Goal: Task Accomplishment & Management: Manage account settings

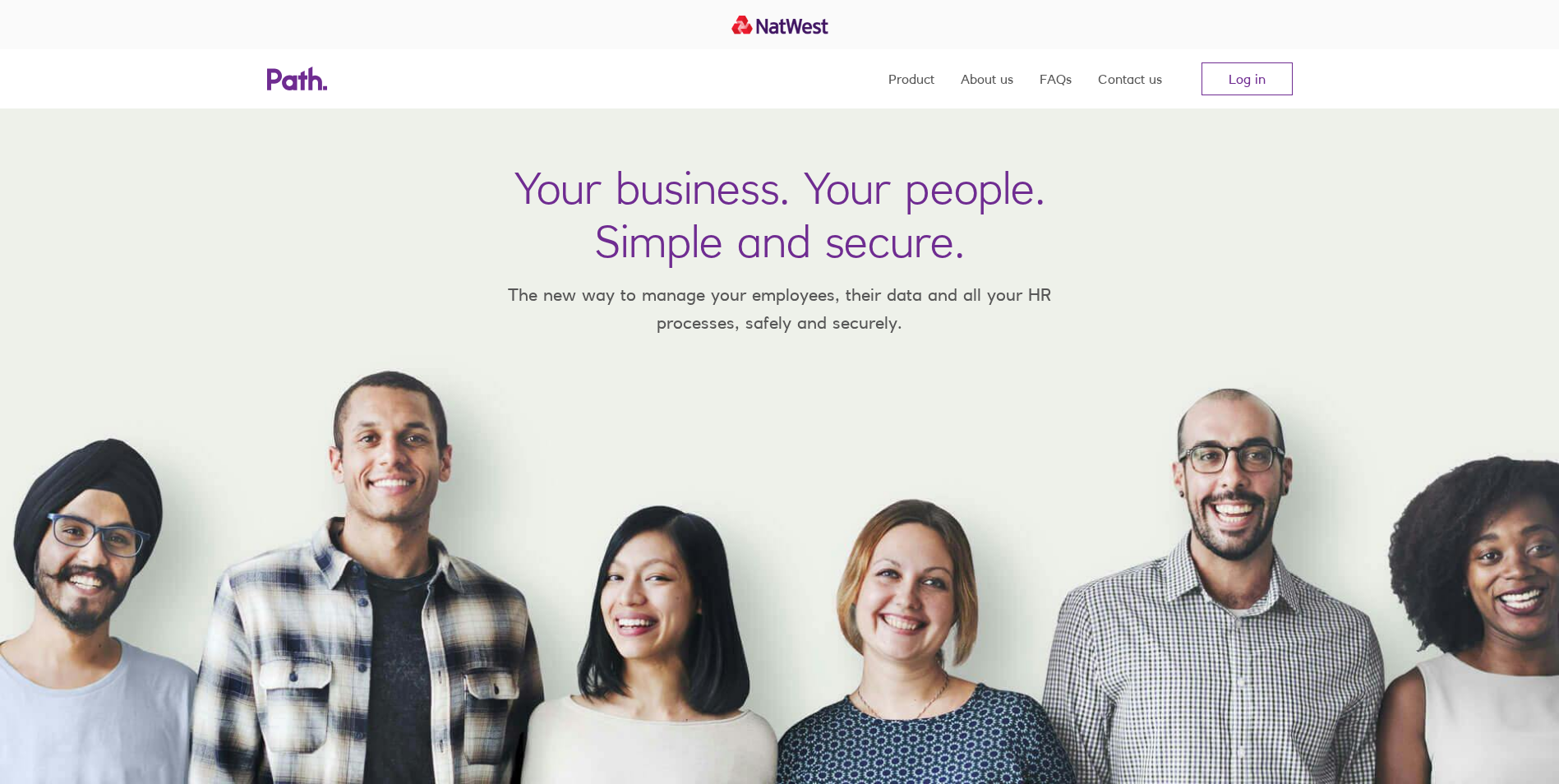
click at [1261, 91] on link "Log in" at bounding box center [1247, 78] width 91 height 33
click at [1269, 84] on link "Log in" at bounding box center [1247, 78] width 91 height 33
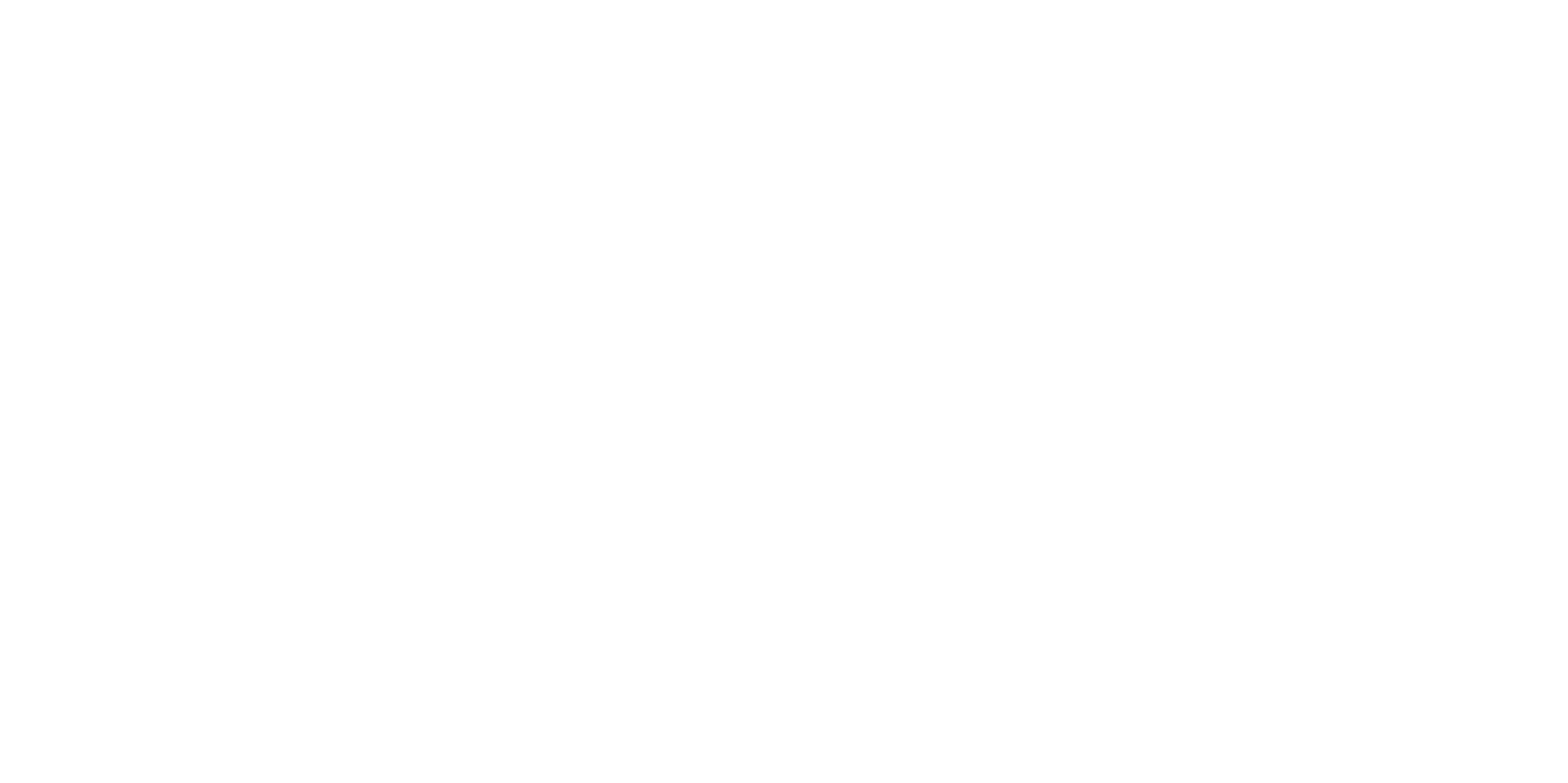
click at [997, 636] on div at bounding box center [784, 391] width 1568 height 783
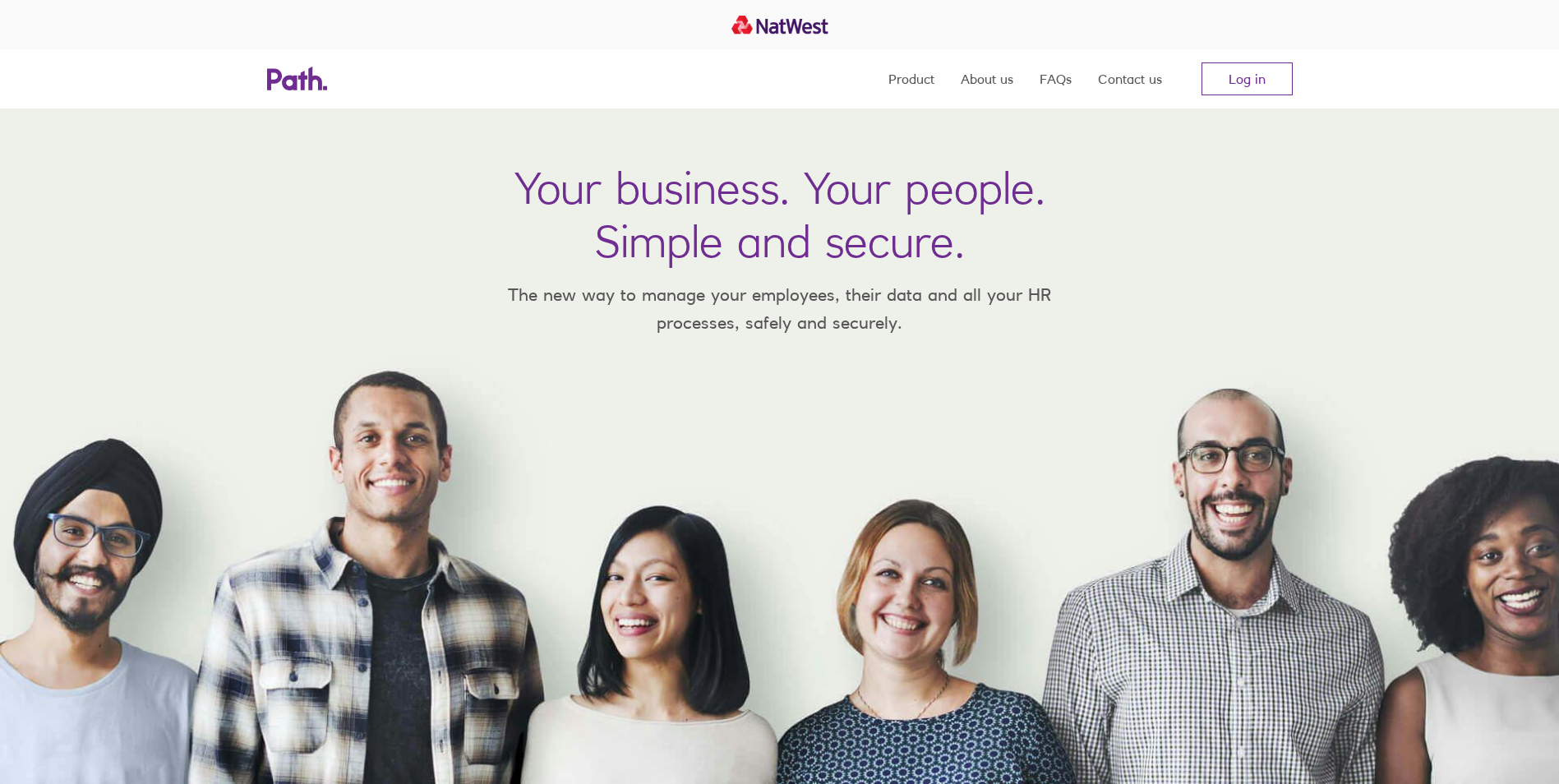
click at [1256, 81] on link "Log in" at bounding box center [1247, 78] width 91 height 33
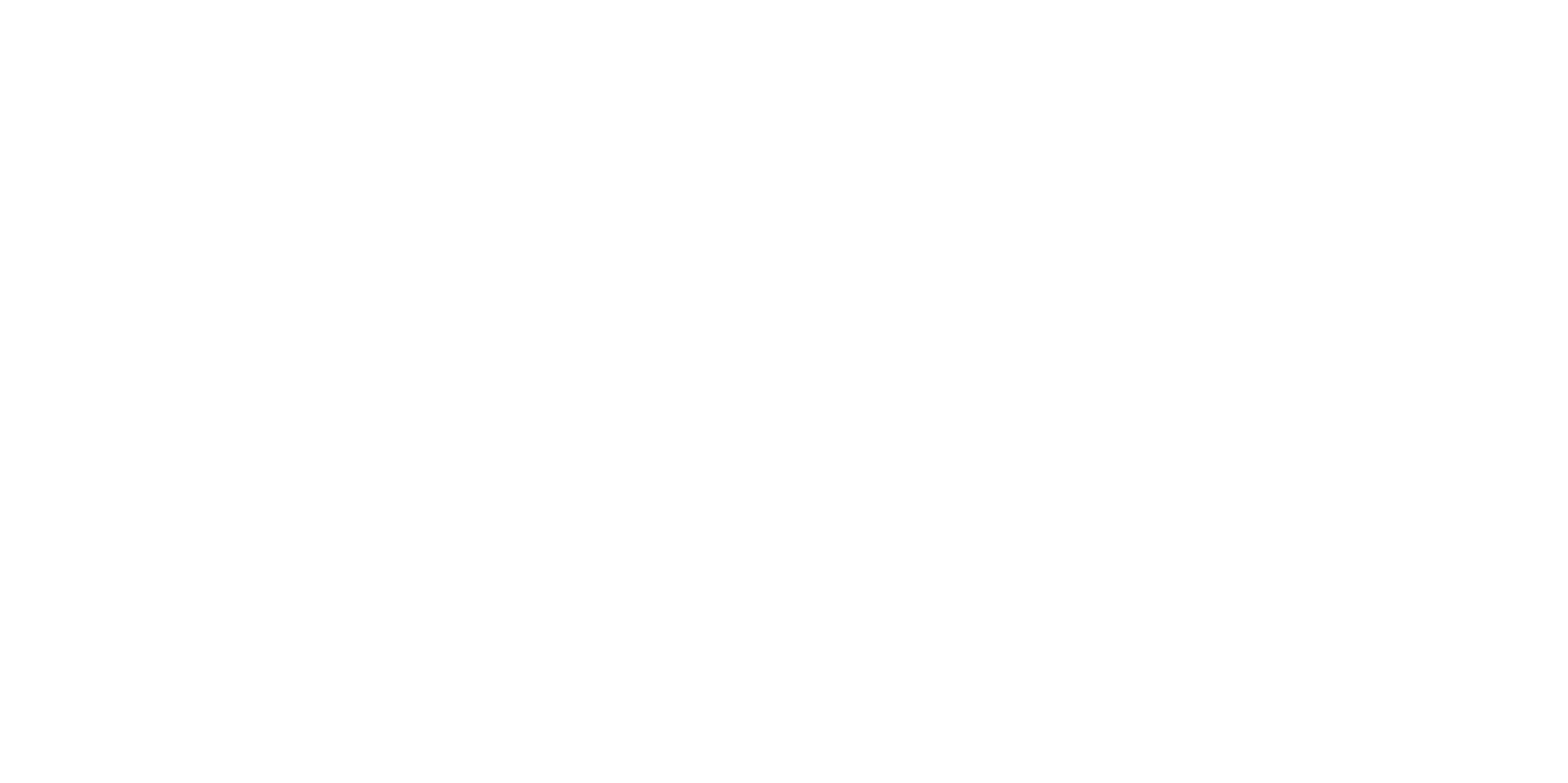
click at [1106, 258] on div at bounding box center [784, 391] width 1568 height 783
click at [1033, 246] on div at bounding box center [784, 391] width 1568 height 783
click at [893, 240] on div at bounding box center [784, 391] width 1568 height 783
click at [889, 232] on div at bounding box center [784, 391] width 1568 height 783
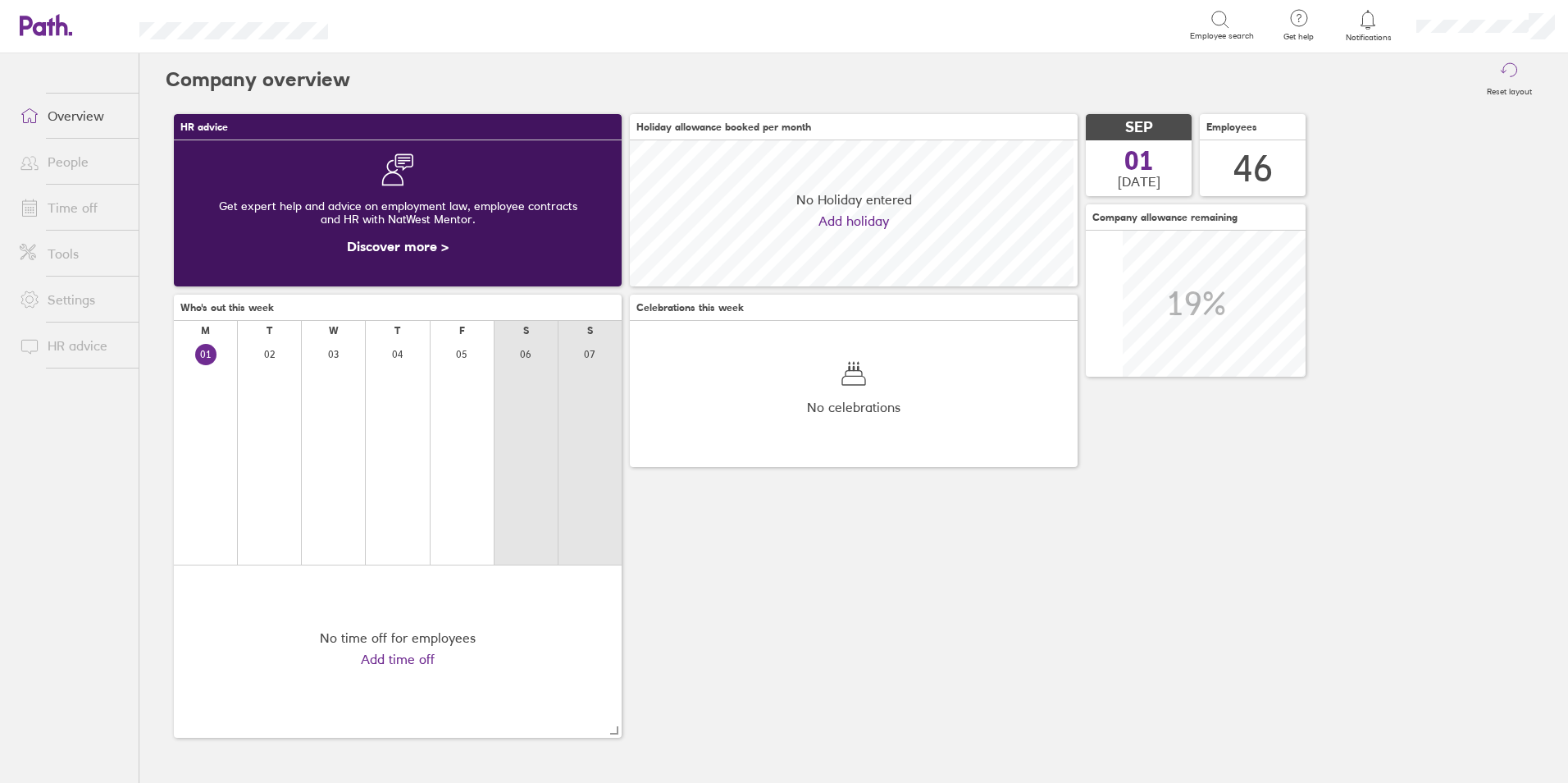
scroll to position [146, 448]
click at [75, 212] on link "Time off" at bounding box center [73, 207] width 132 height 33
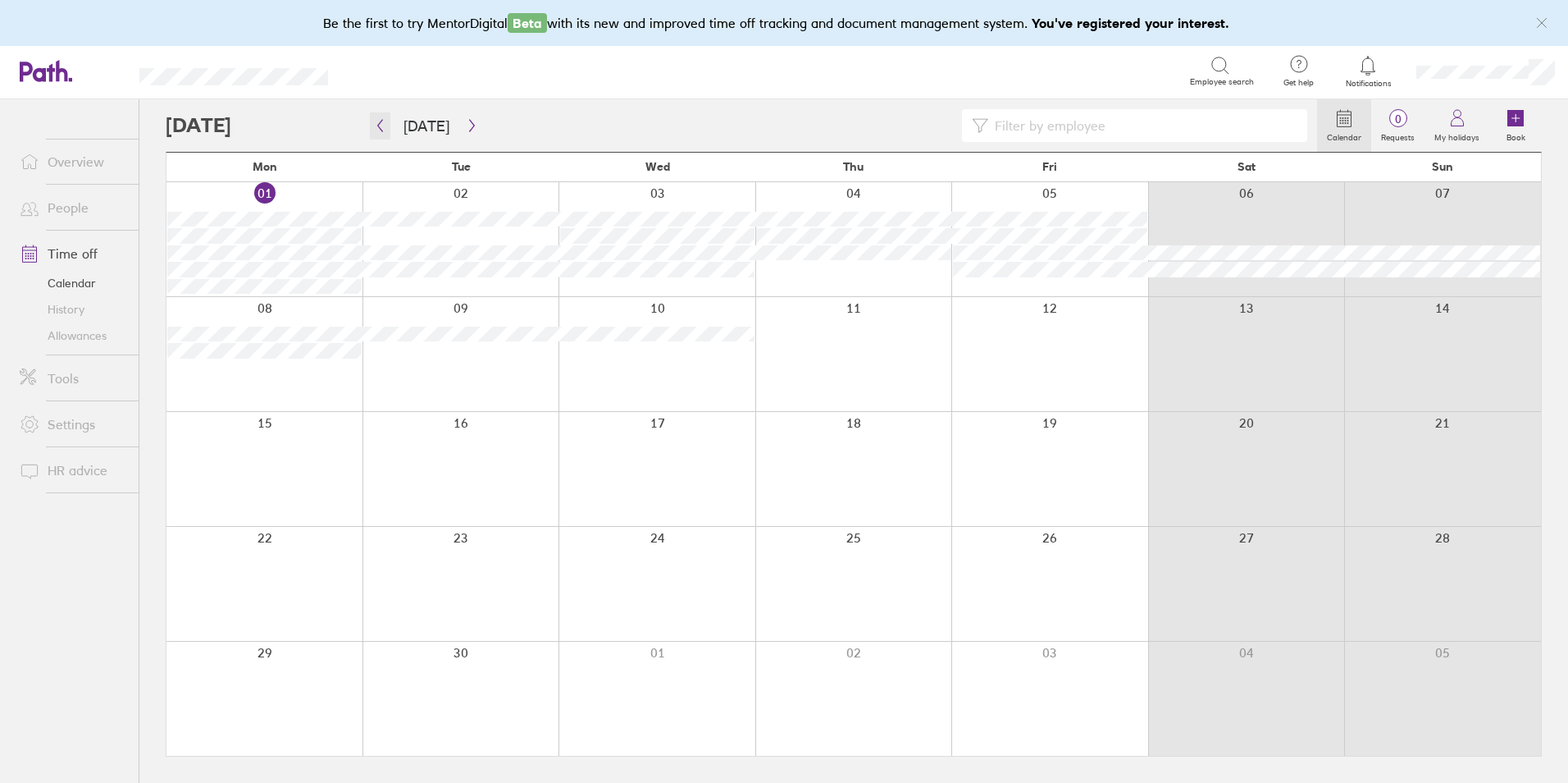
click at [381, 134] on button "button" at bounding box center [379, 126] width 20 height 27
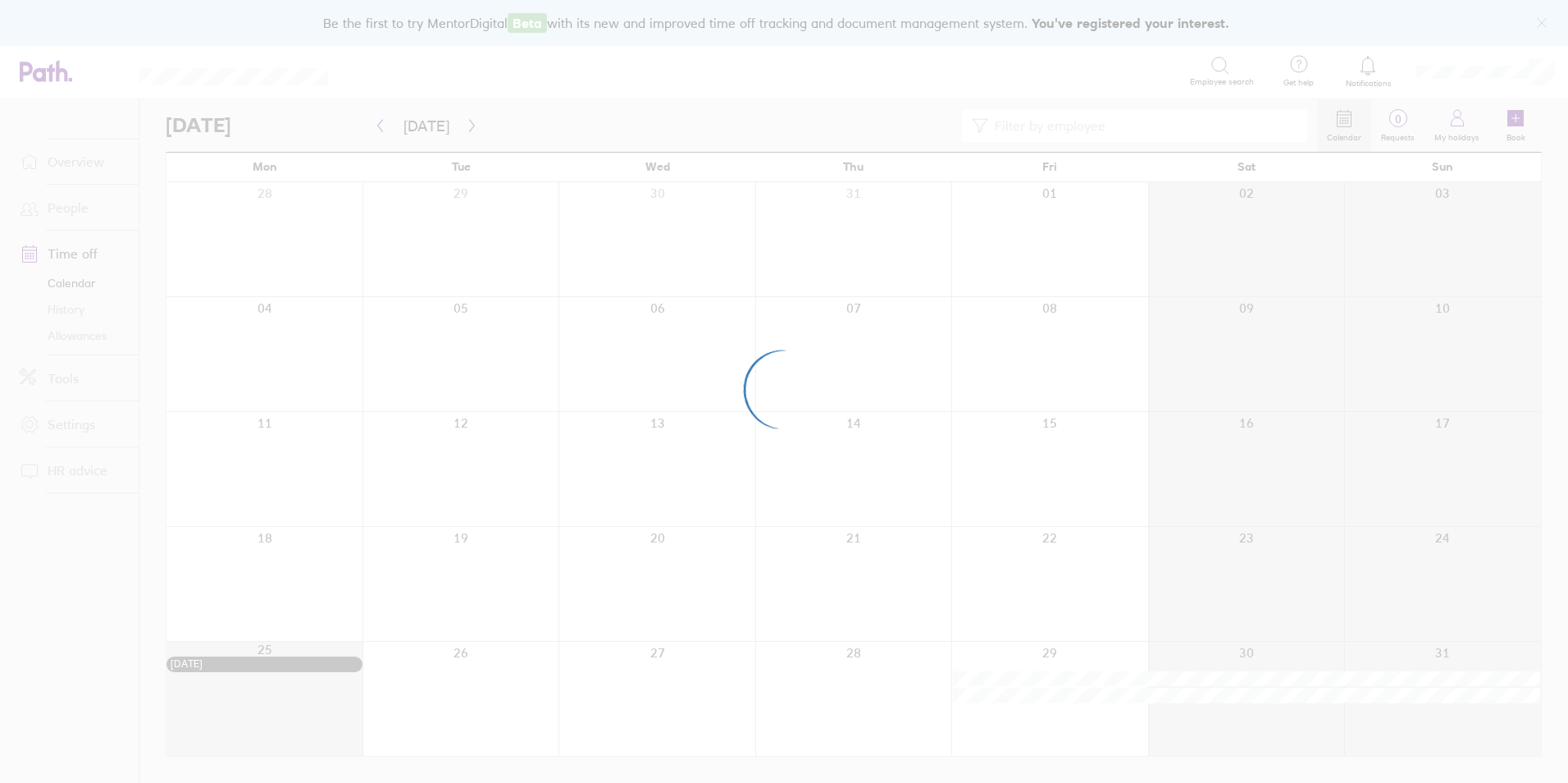
click at [381, 134] on div at bounding box center [784, 391] width 1568 height 783
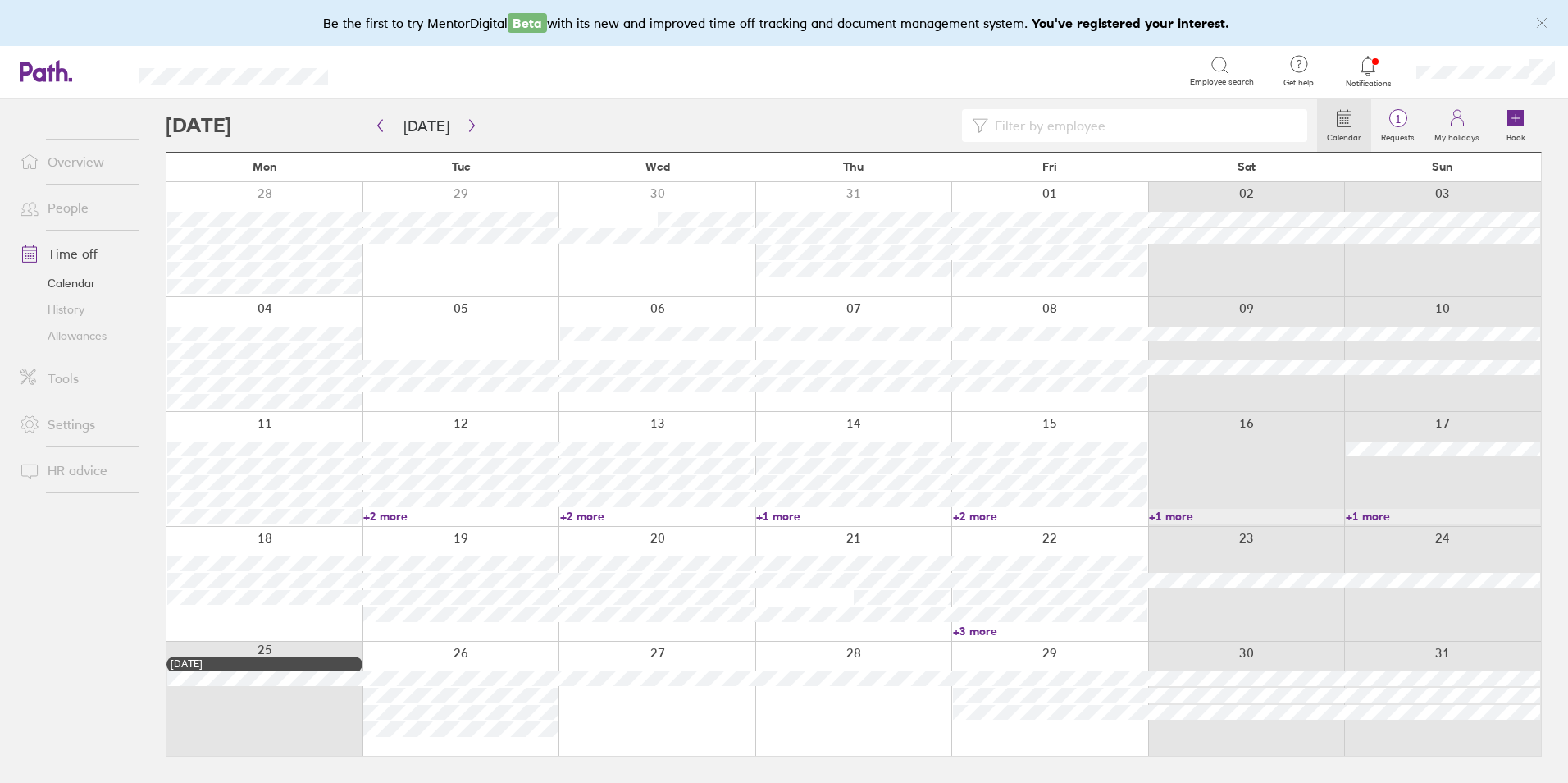
click at [981, 634] on link "+3 more" at bounding box center [1049, 630] width 194 height 14
click at [405, 516] on link "+2 more" at bounding box center [460, 515] width 194 height 14
click at [1018, 126] on input at bounding box center [1143, 125] width 310 height 32
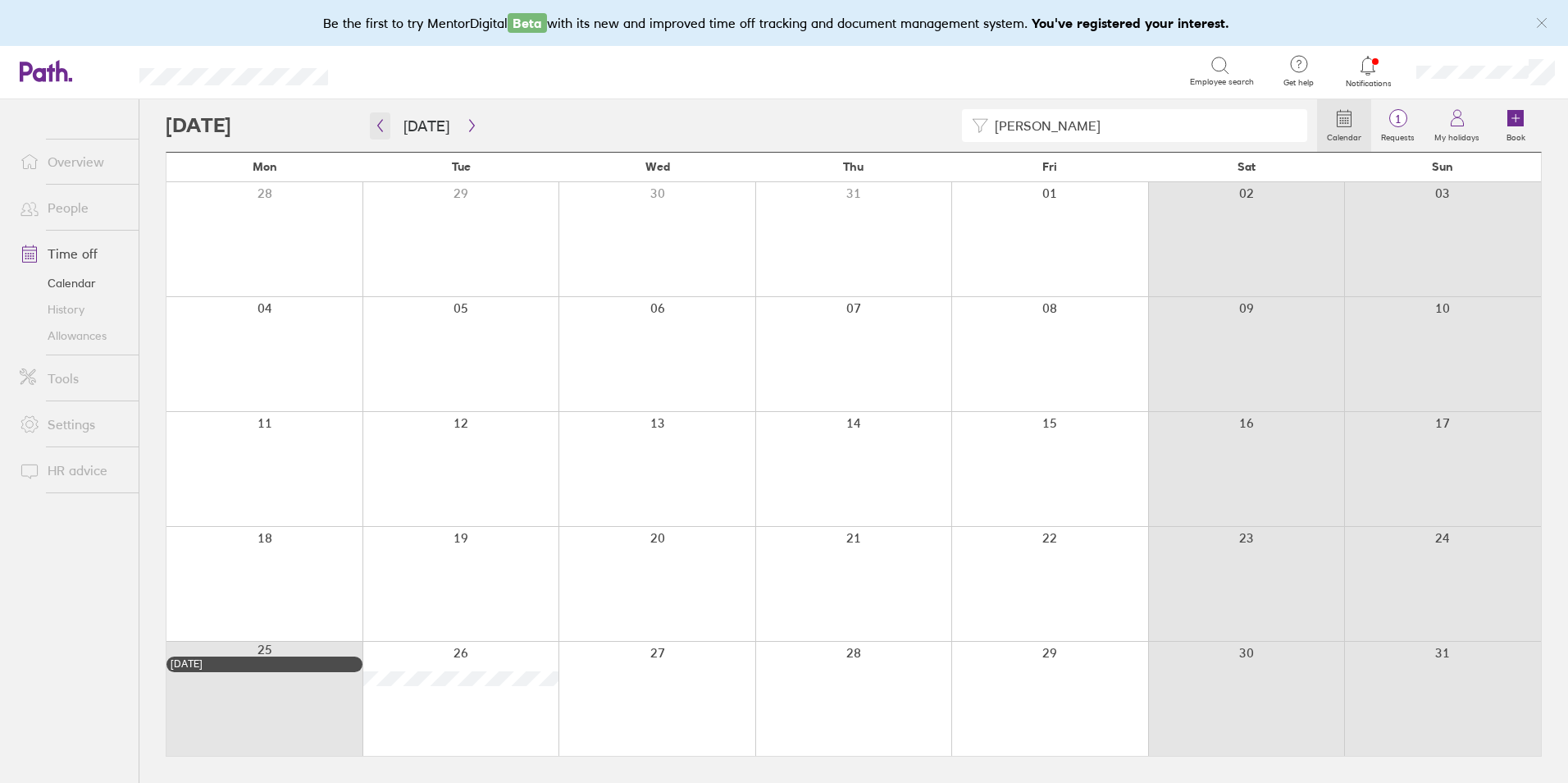
type input "ariana"
click at [381, 126] on icon "button" at bounding box center [379, 125] width 12 height 13
